Goal: Task Accomplishment & Management: Manage account settings

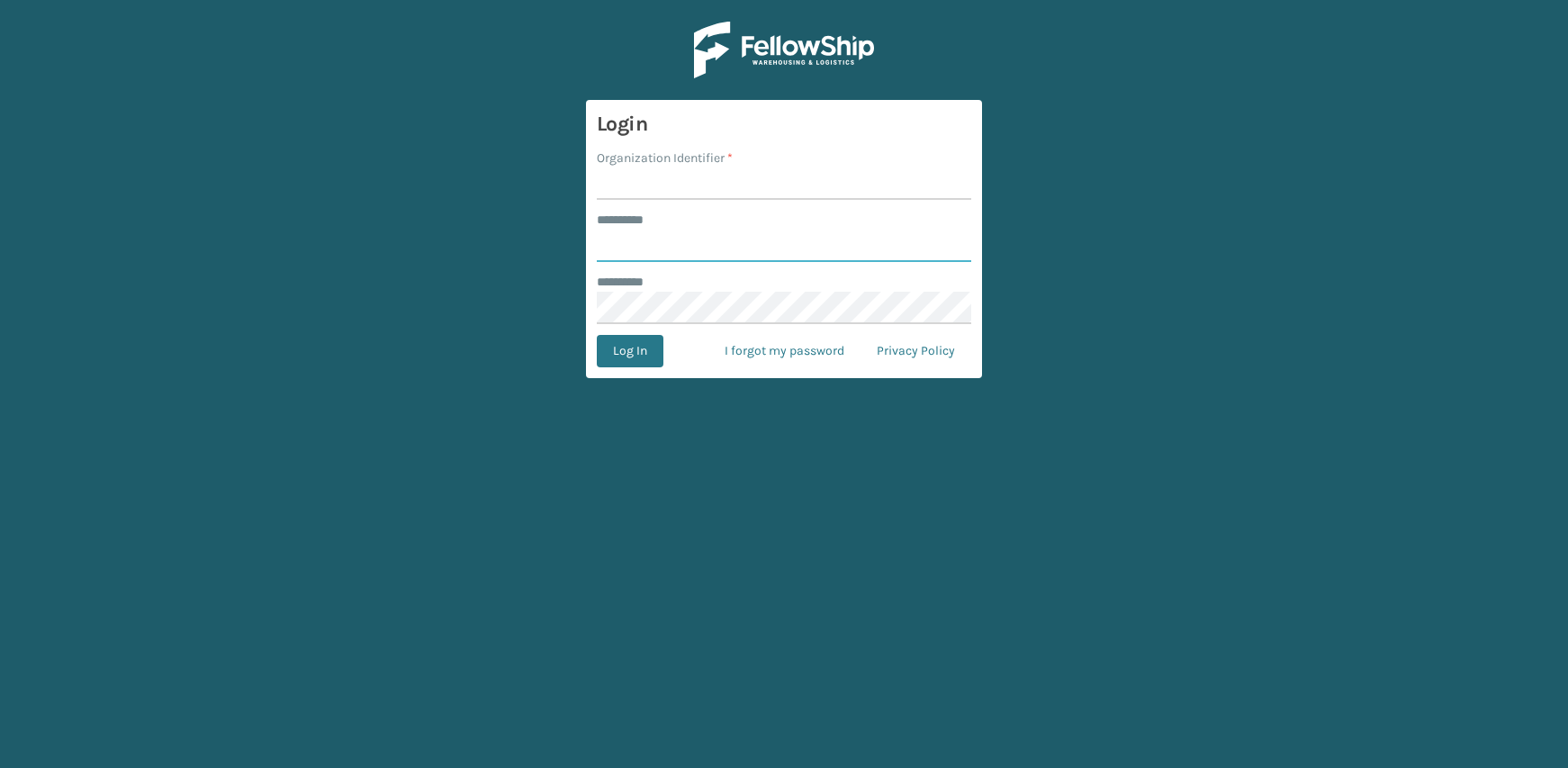
type input "**********"
type input "JumpSport"
click at [597, 335] on button "Log In" at bounding box center [630, 351] width 67 height 32
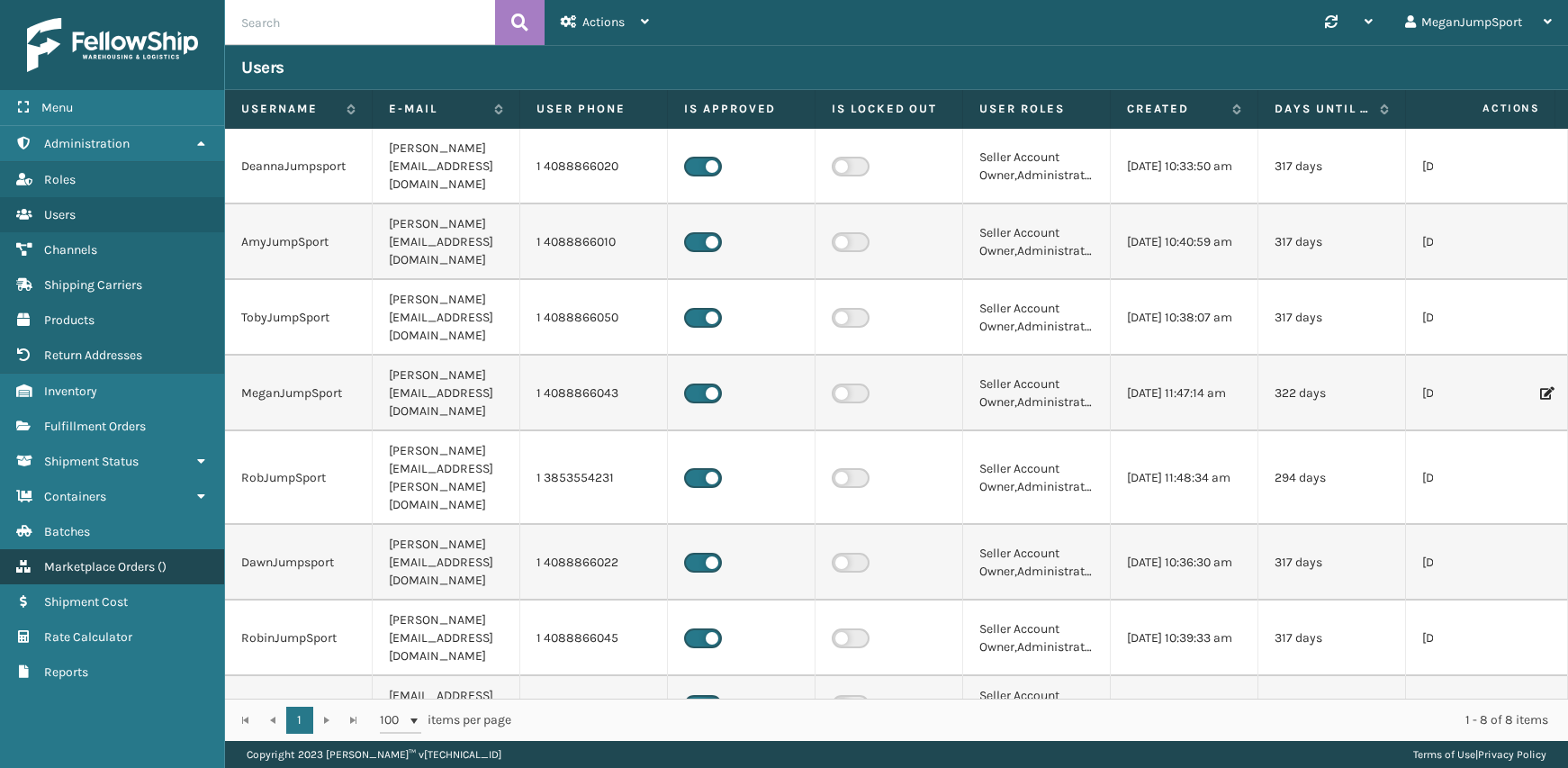
click at [94, 571] on span "Marketplace Orders" at bounding box center [99, 566] width 111 height 15
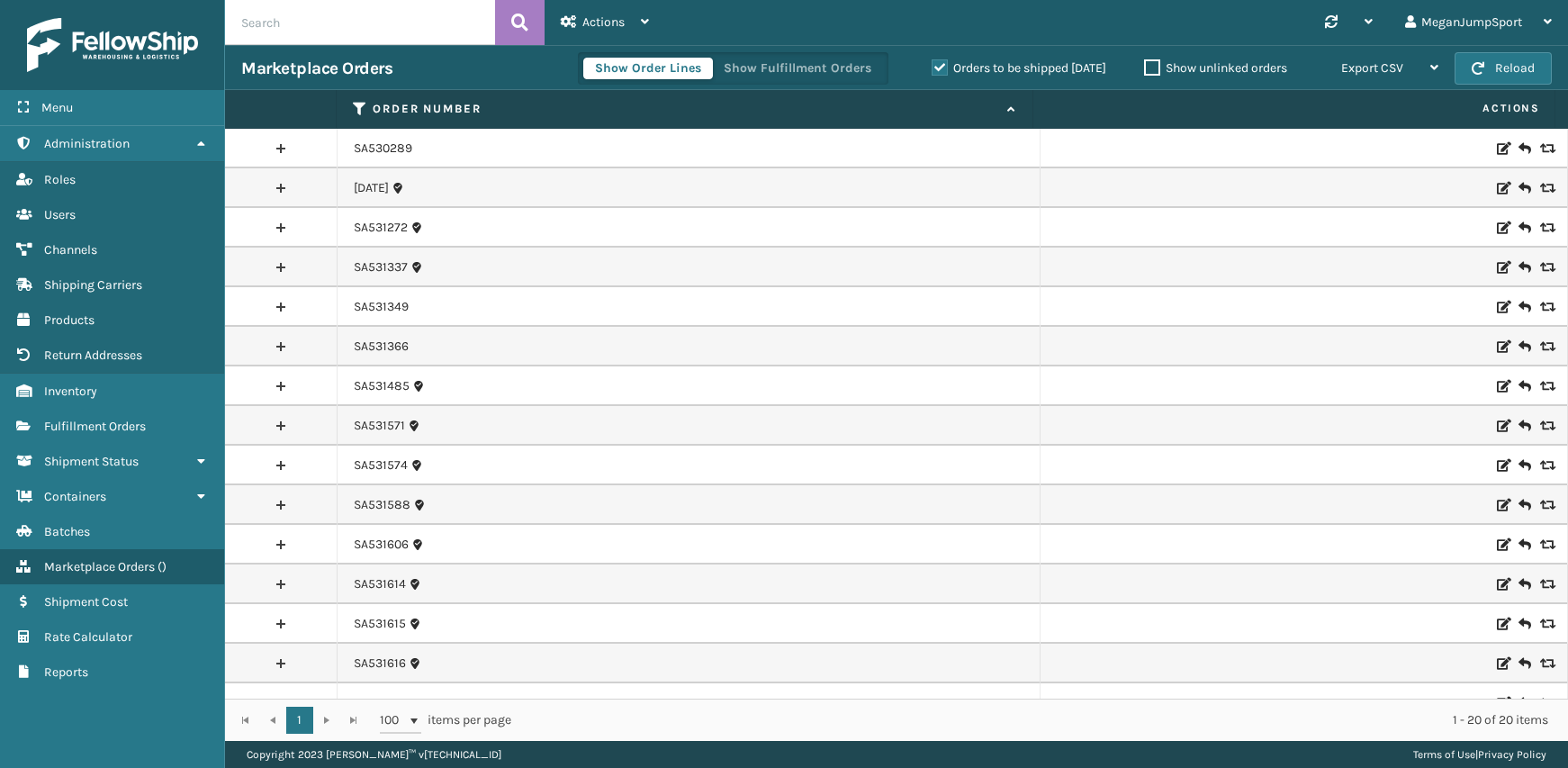
scroll to position [222, 0]
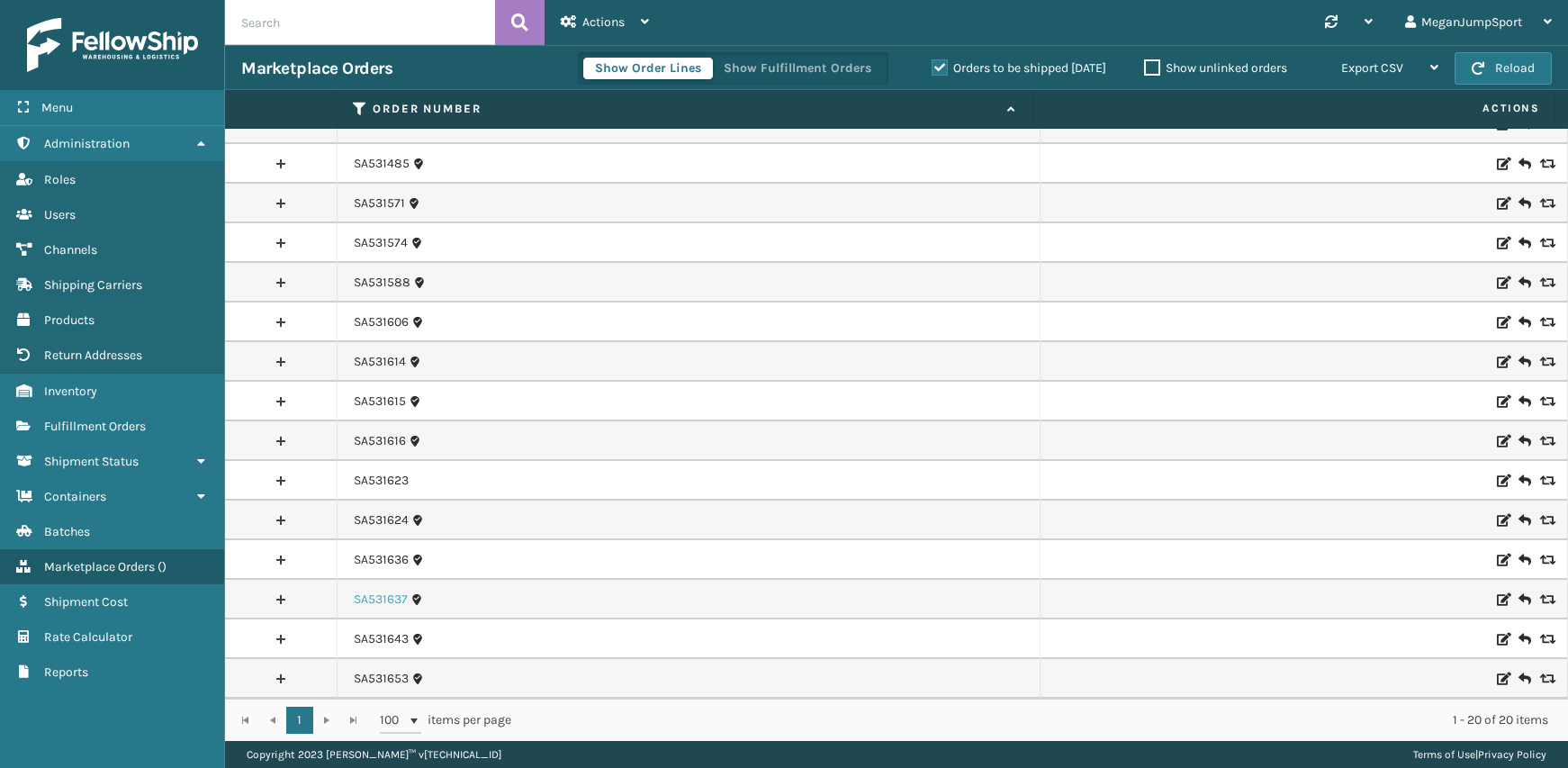
click at [374, 595] on link "SA531637" at bounding box center [381, 599] width 54 height 18
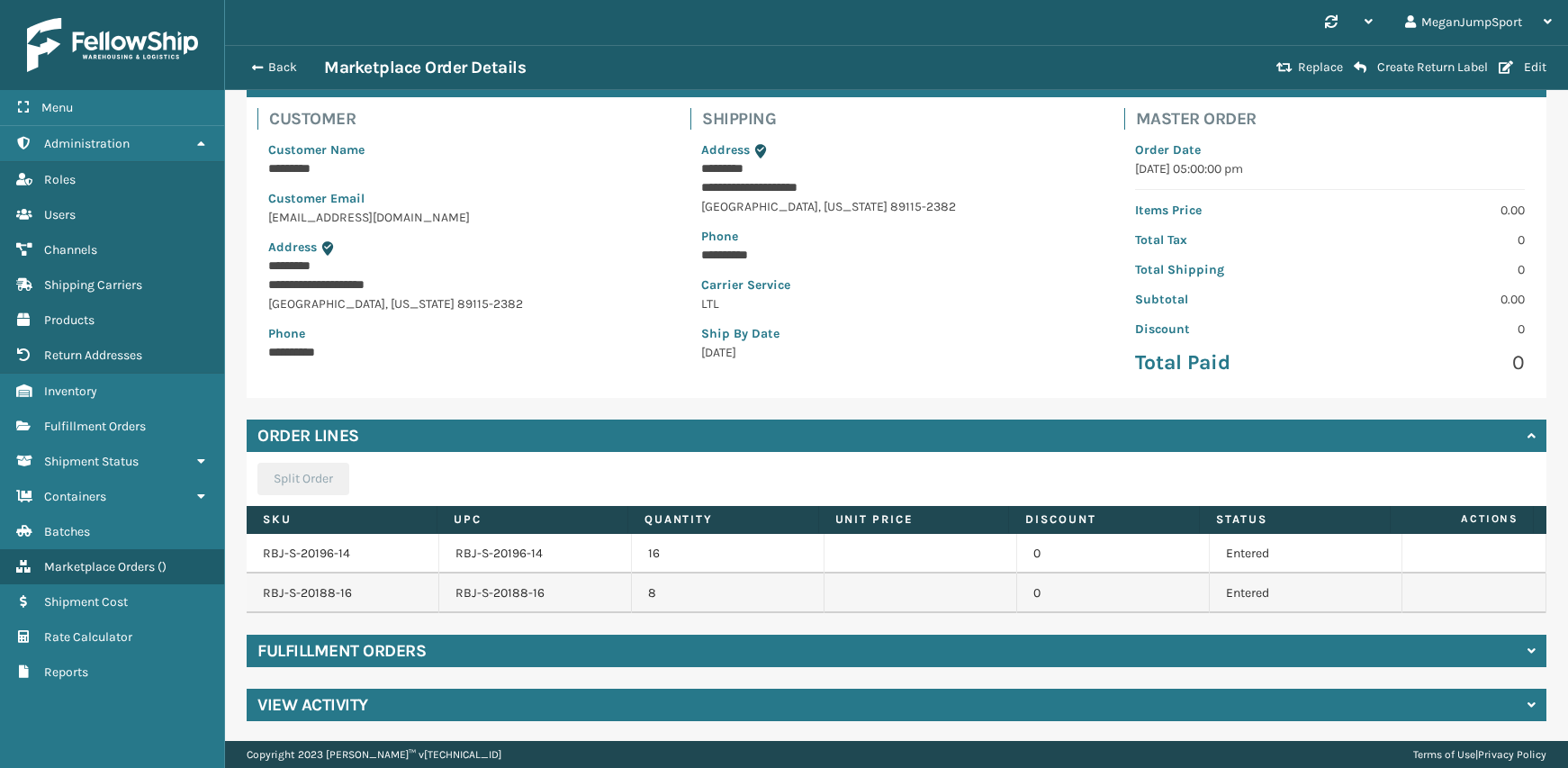
scroll to position [111, 0]
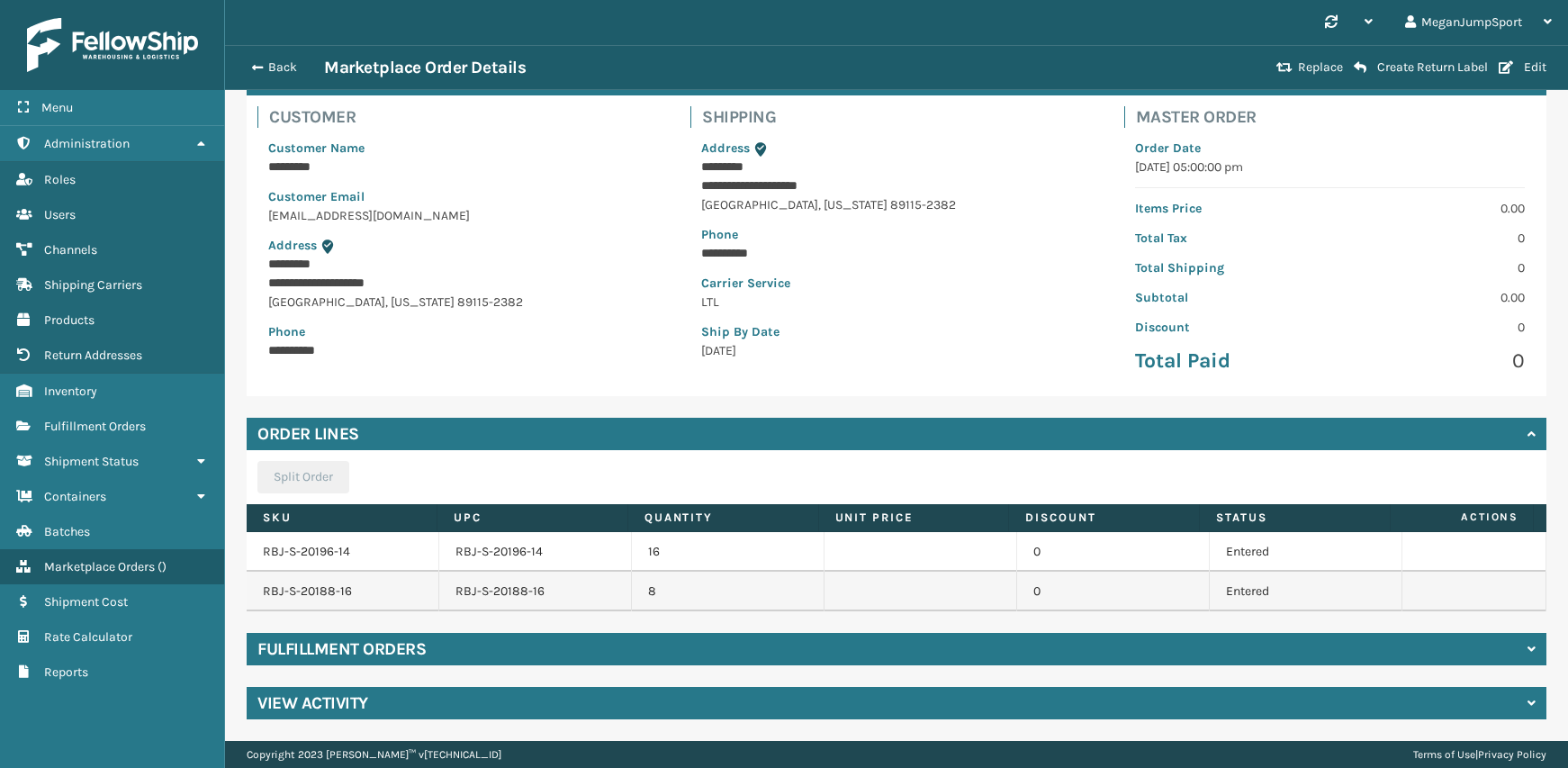
click at [483, 640] on div "Fulfillment Orders" at bounding box center [896, 649] width 1299 height 32
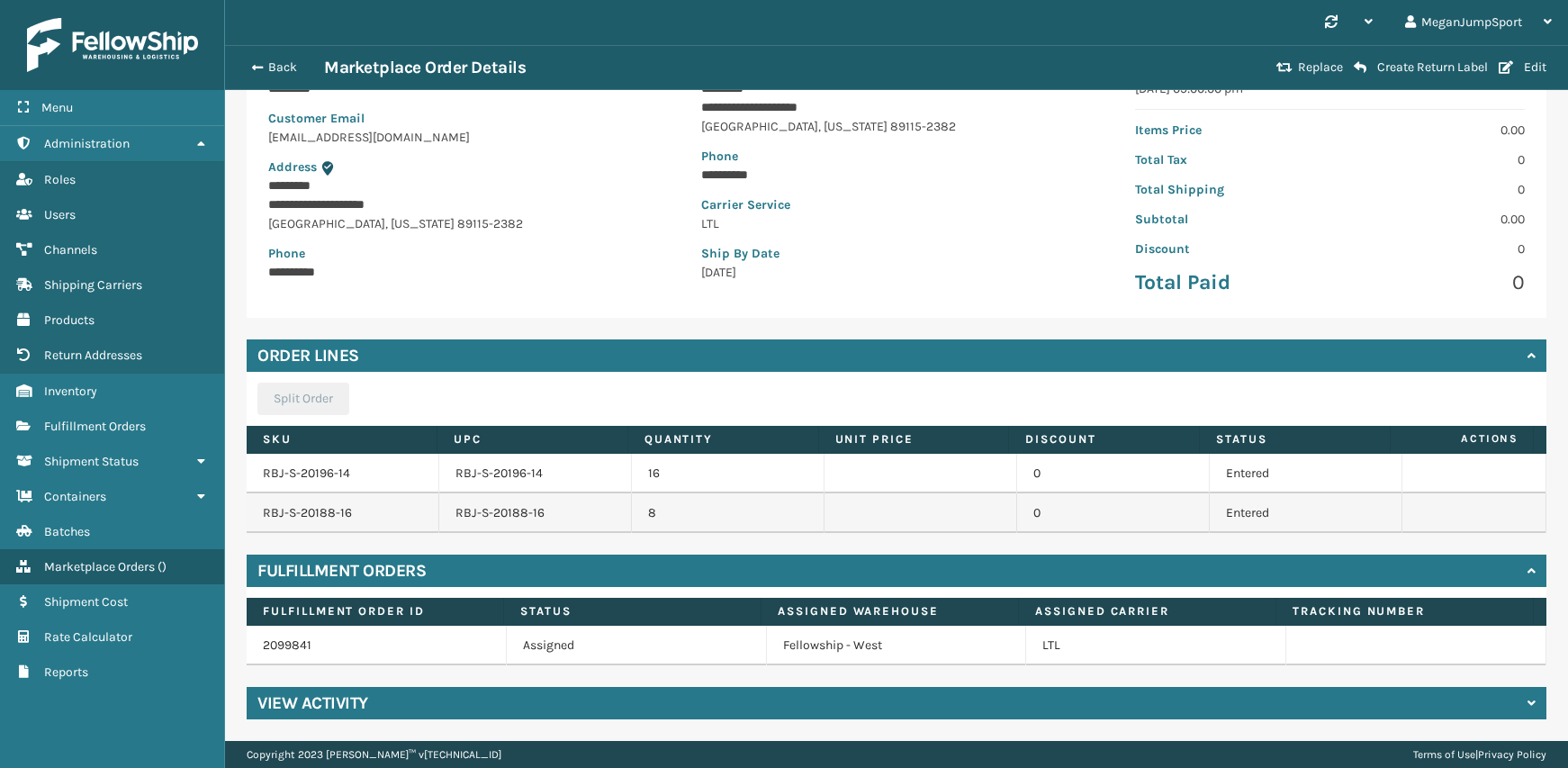
scroll to position [0, 0]
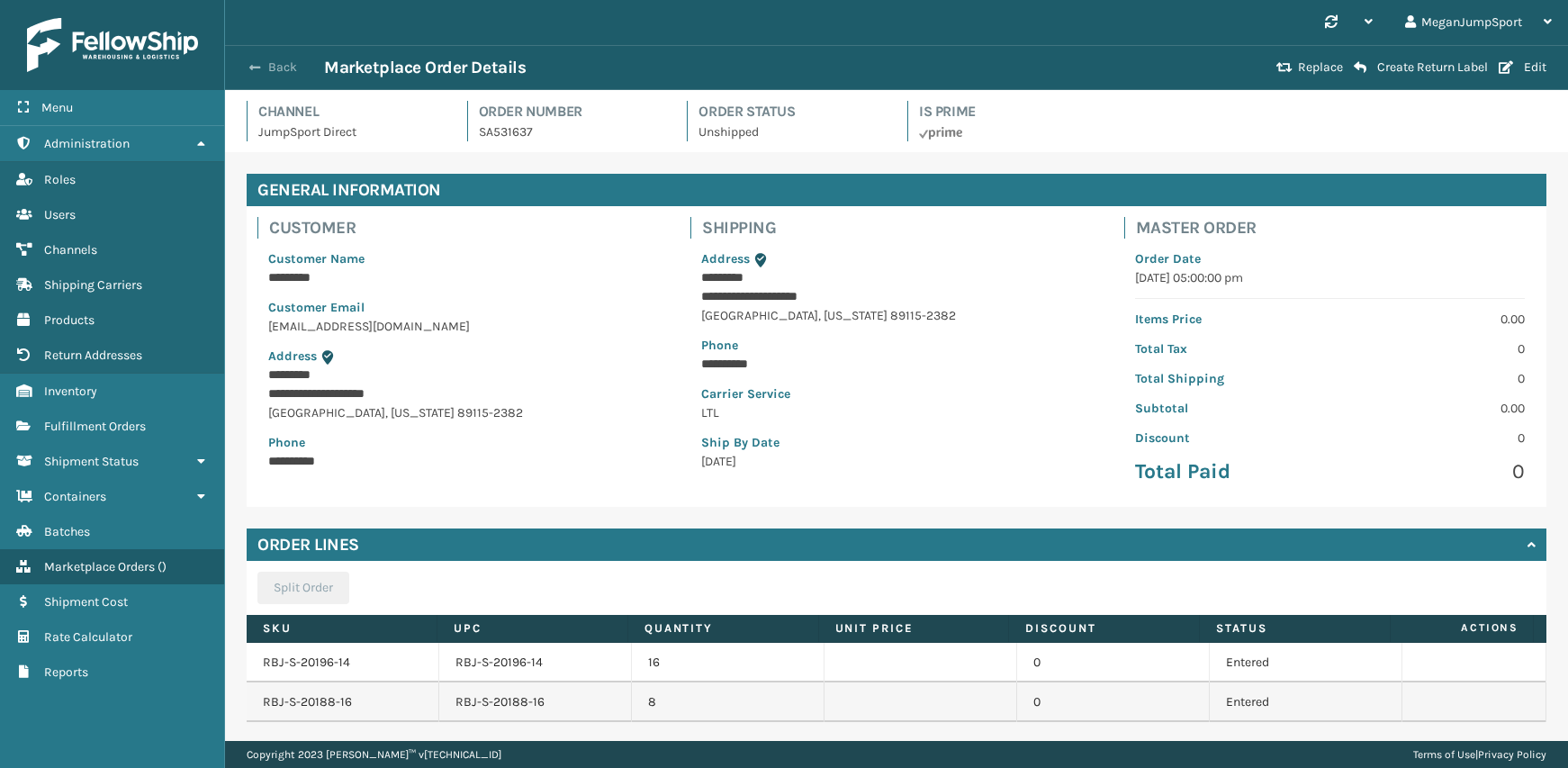
click at [256, 69] on span "button" at bounding box center [254, 67] width 11 height 13
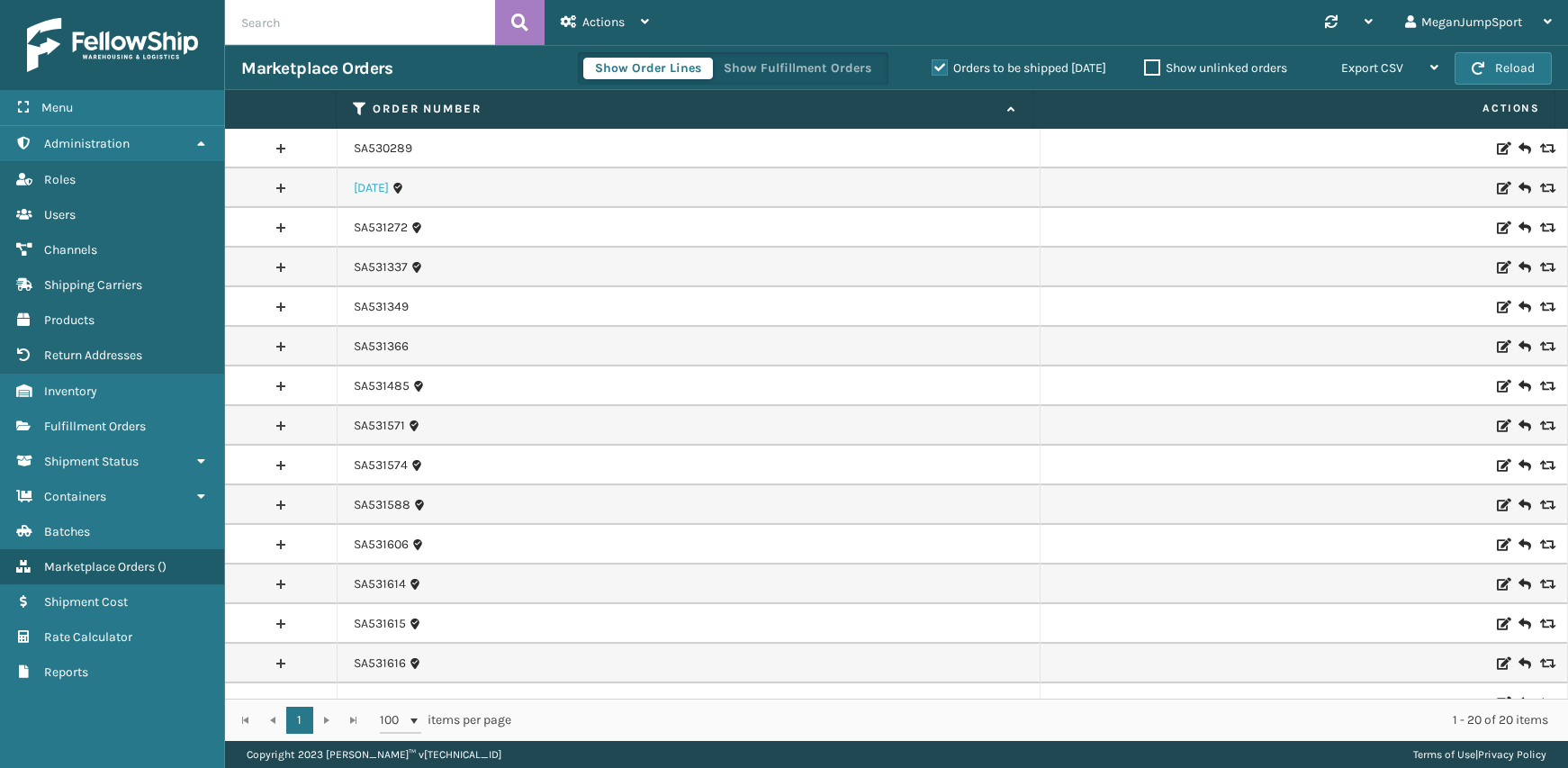
click at [370, 188] on link "[DATE]" at bounding box center [371, 188] width 35 height 18
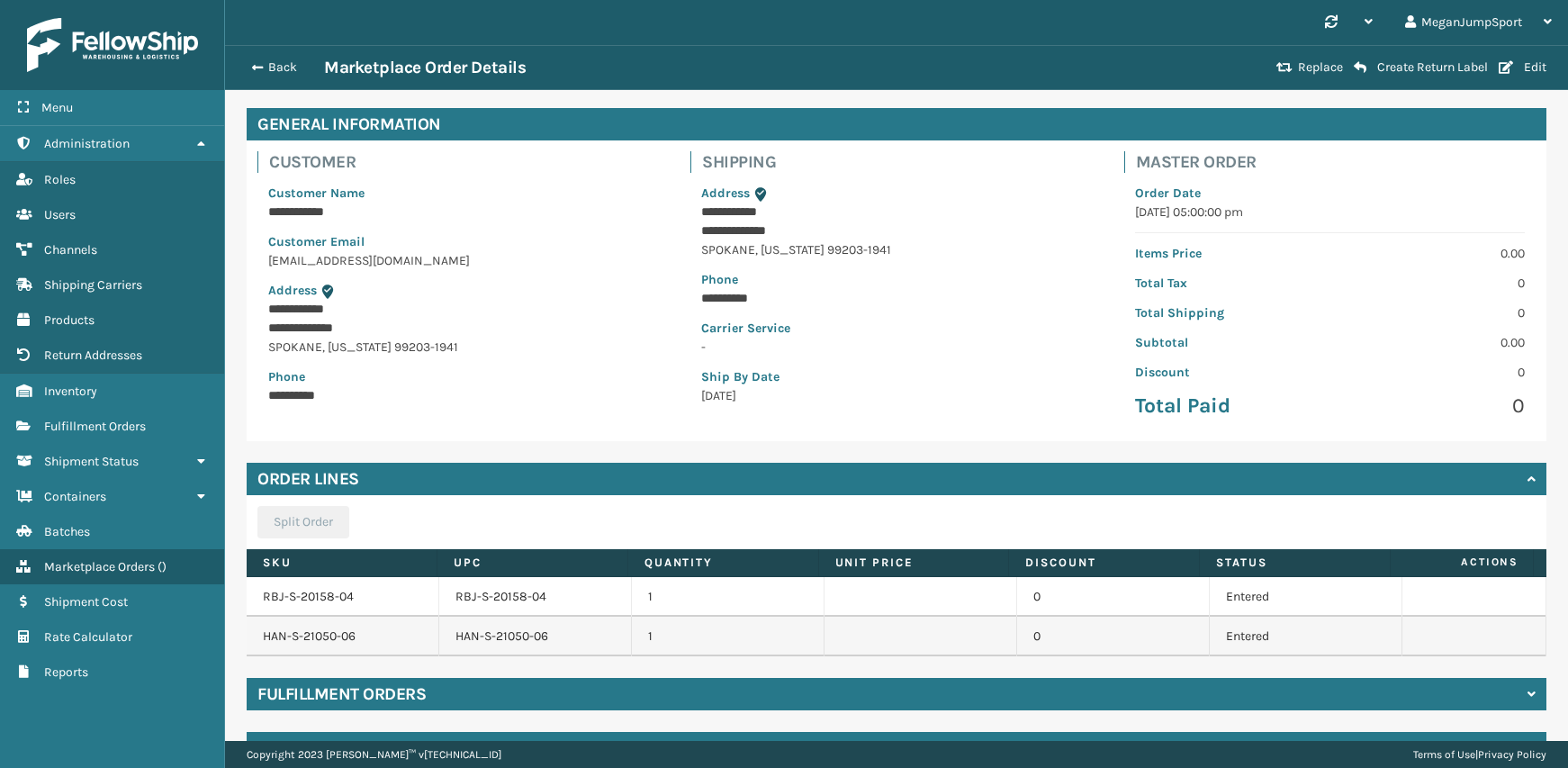
scroll to position [111, 0]
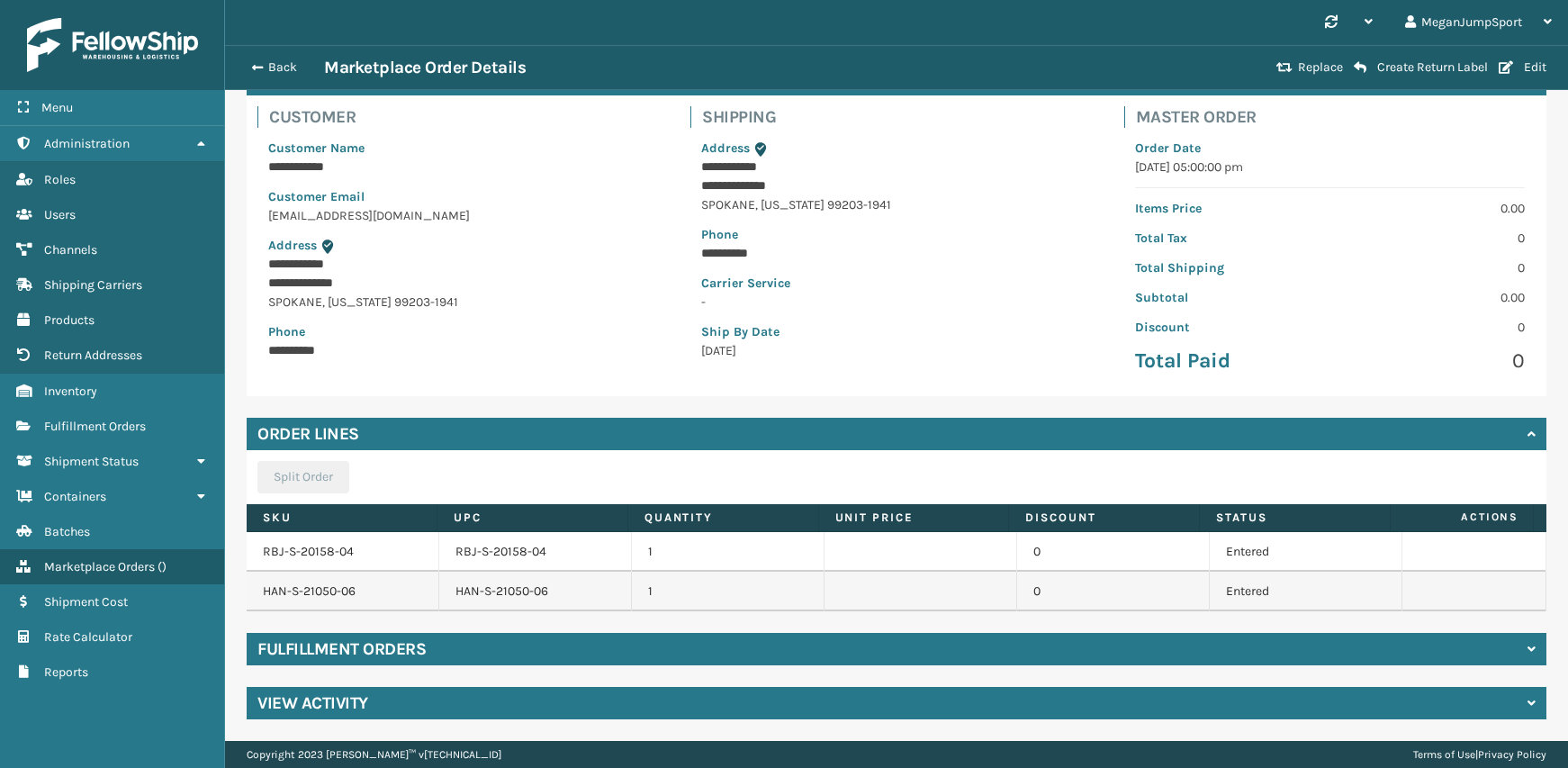
click at [387, 648] on h4 "Fulfillment Orders" at bounding box center [341, 649] width 168 height 22
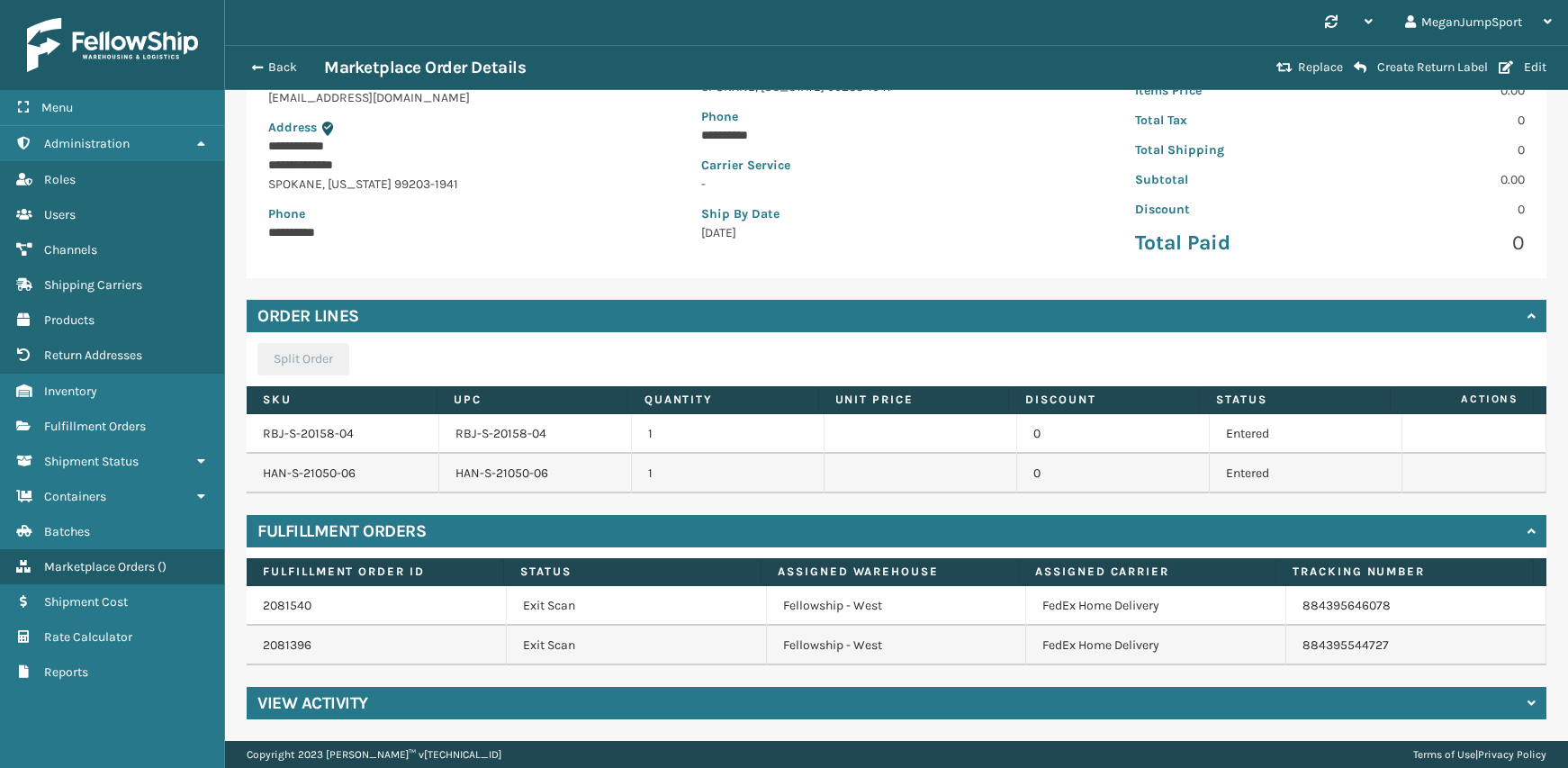
scroll to position [0, 0]
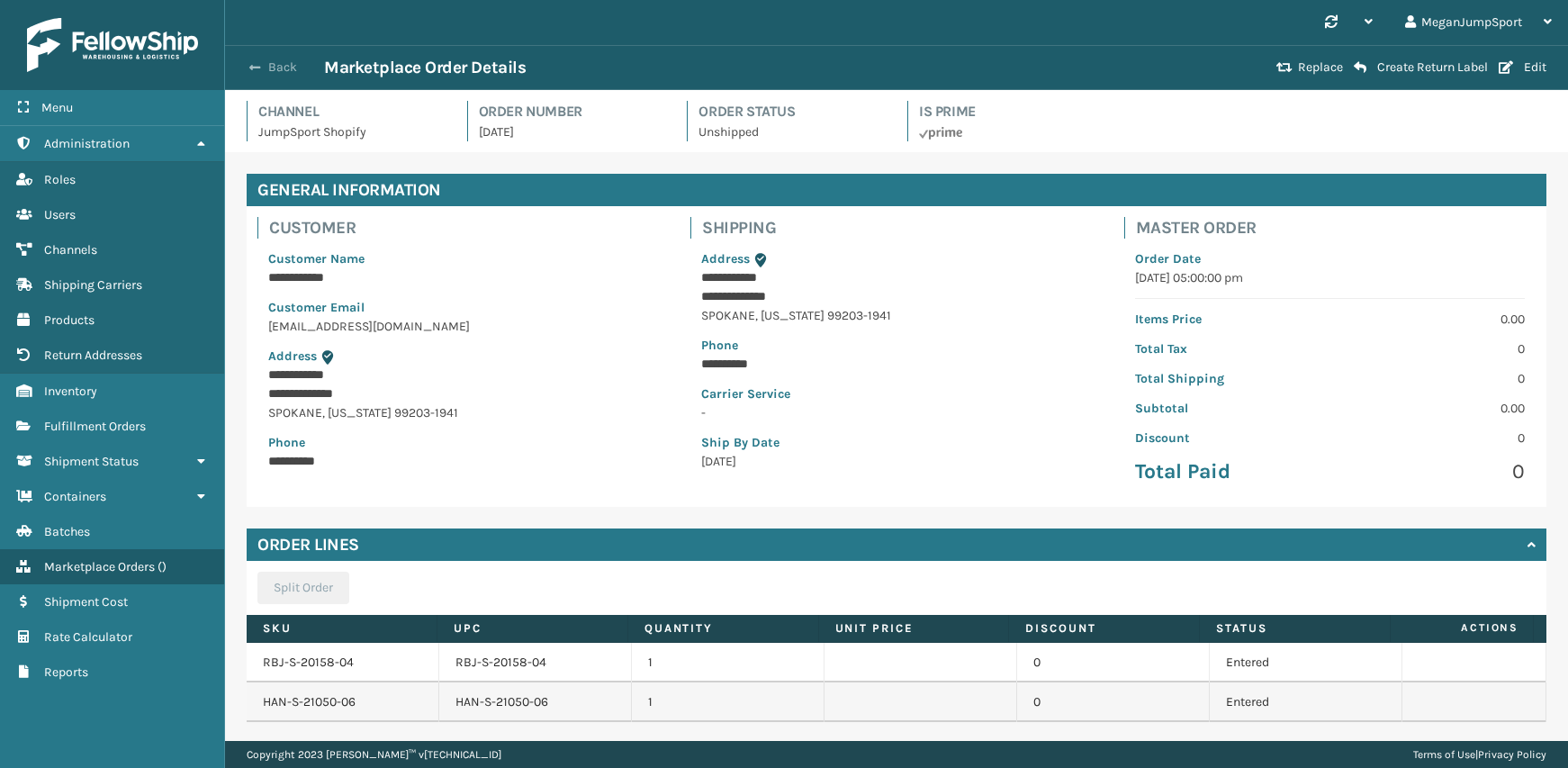
click at [270, 75] on button "Back" at bounding box center [282, 67] width 83 height 16
